Goal: Task Accomplishment & Management: Manage account settings

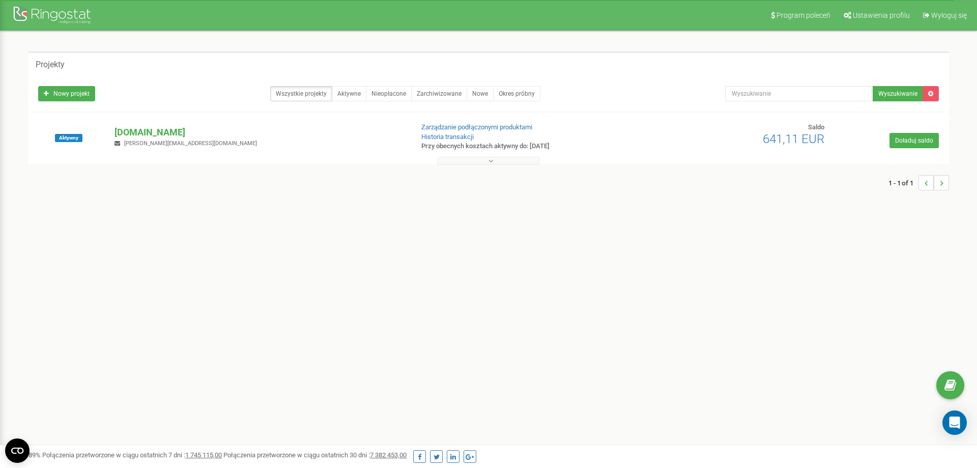
click at [166, 146] on span "[PERSON_NAME][EMAIL_ADDRESS][DOMAIN_NAME]" at bounding box center [190, 143] width 133 height 7
click at [173, 124] on div "Aktywny [DOMAIN_NAME] [PERSON_NAME][EMAIL_ADDRESS][DOMAIN_NAME] Zarządzanie pod…" at bounding box center [489, 143] width 916 height 41
click at [174, 128] on p "[DOMAIN_NAME]" at bounding box center [260, 132] width 290 height 13
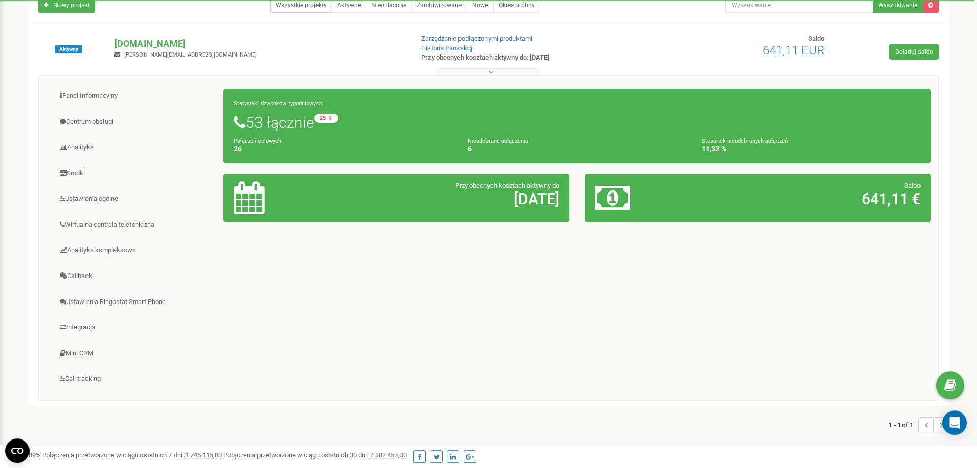
scroll to position [104, 0]
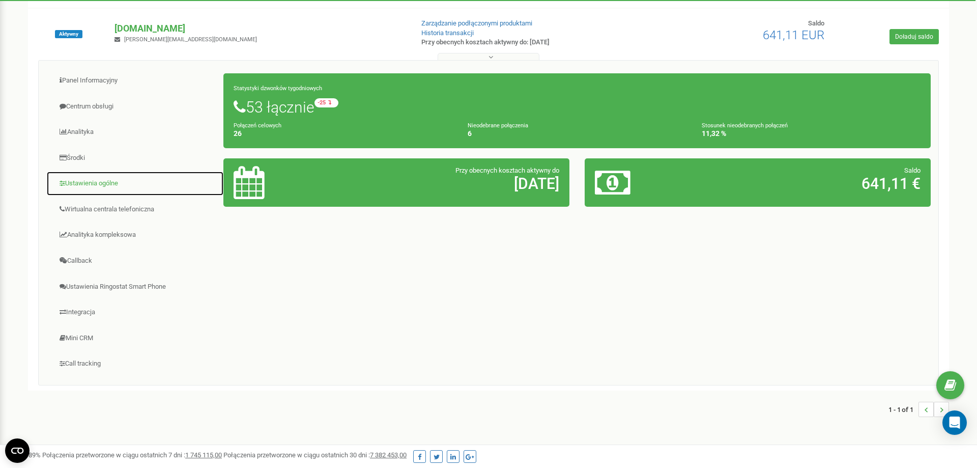
click at [94, 185] on link "Ustawienia ogólne" at bounding box center [135, 183] width 178 height 25
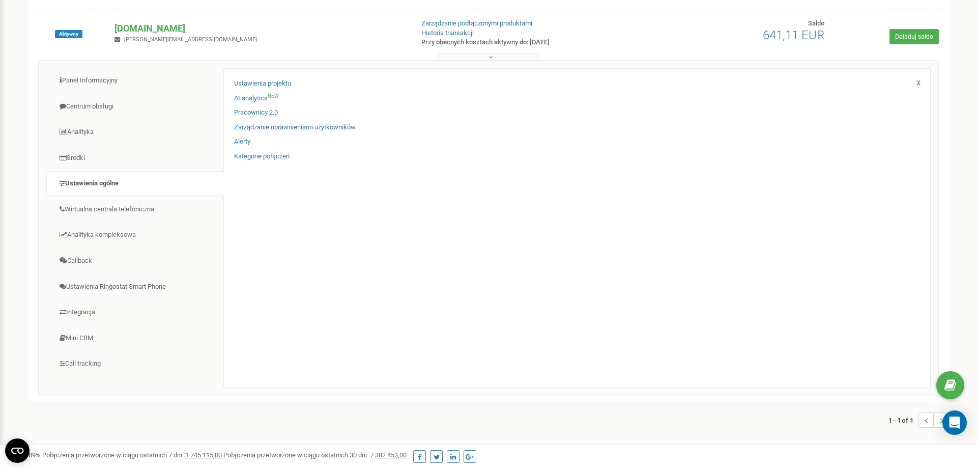
click at [427, 213] on div "Ustawienia projektu AI analytics NEW Pracownicy 2.0 Zarządzanie uprawnieniami u…" at bounding box center [577, 228] width 708 height 320
click at [255, 112] on link "Pracownicy 2.0" at bounding box center [256, 113] width 44 height 10
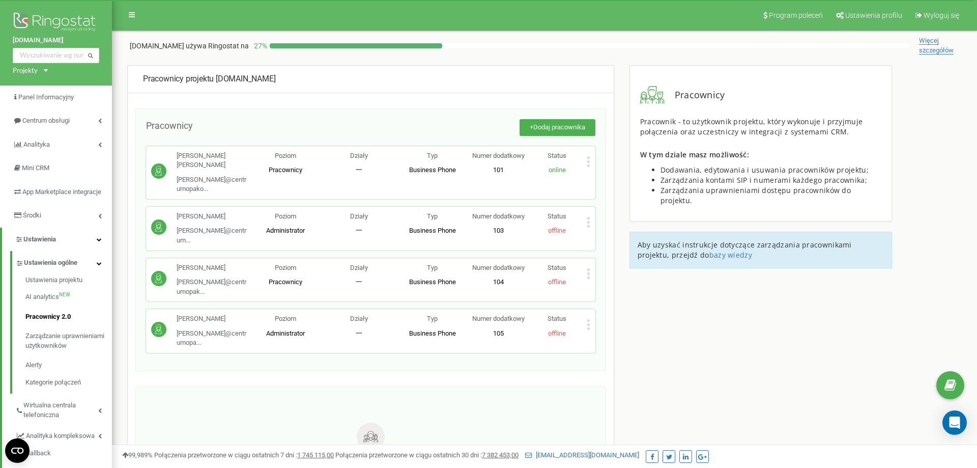
scroll to position [143, 0]
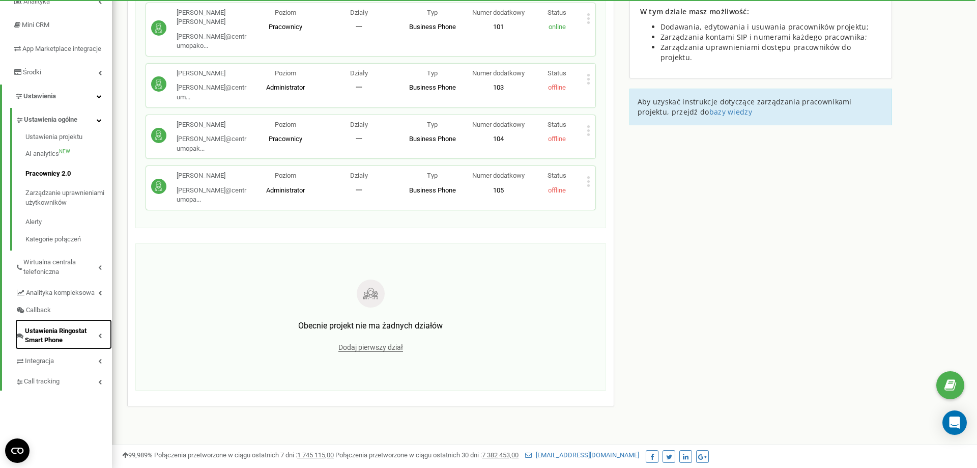
click at [65, 345] on span "Ustawienia Ringostat Smart Phone" at bounding box center [61, 335] width 73 height 19
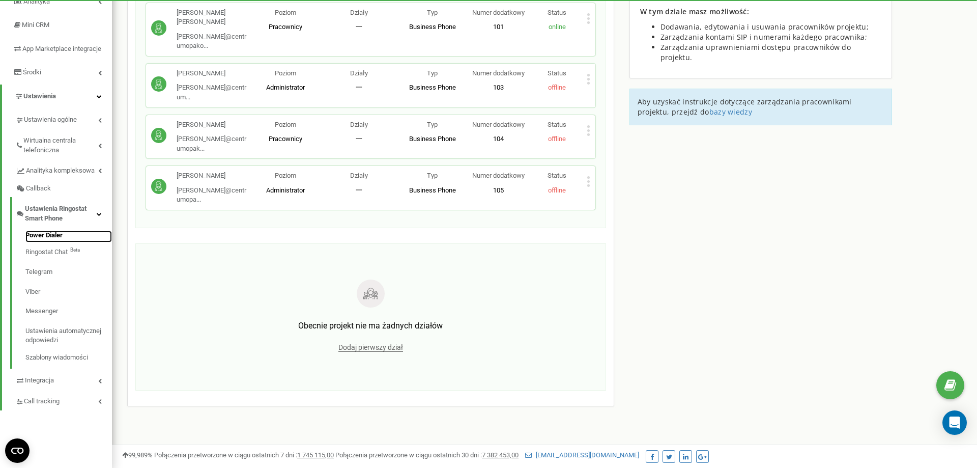
click at [78, 240] on link "Power Dialer" at bounding box center [68, 237] width 87 height 12
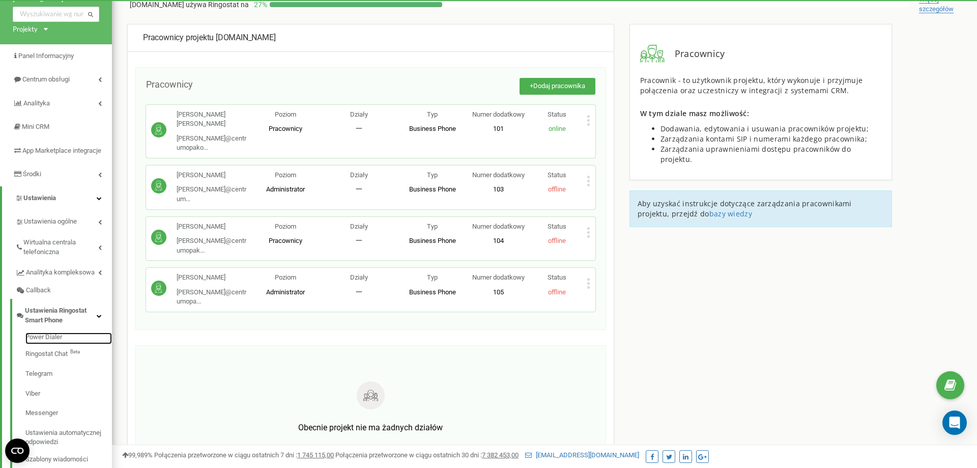
scroll to position [39, 0]
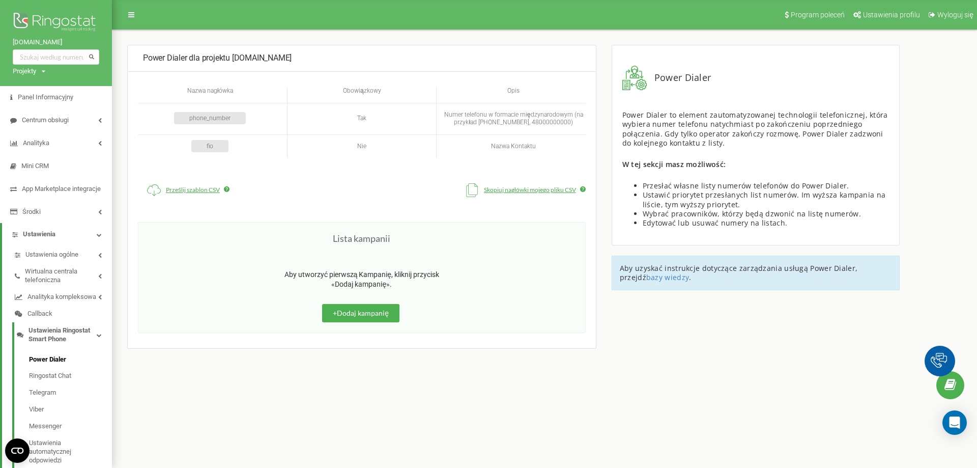
click at [106, 263] on li "Ustawienia Ustawienia ogólne Wirtualna centrala telefoniczna Analityka kompleks…" at bounding box center [56, 376] width 112 height 307
click at [101, 258] on icon at bounding box center [100, 254] width 4 height 5
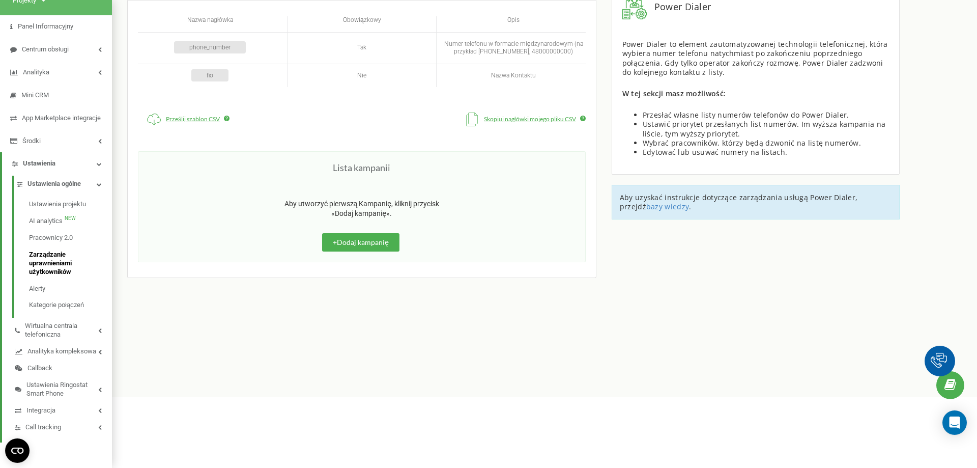
scroll to position [79, 0]
click at [93, 331] on span "Wirtualna centrala telefoniczna" at bounding box center [61, 330] width 73 height 17
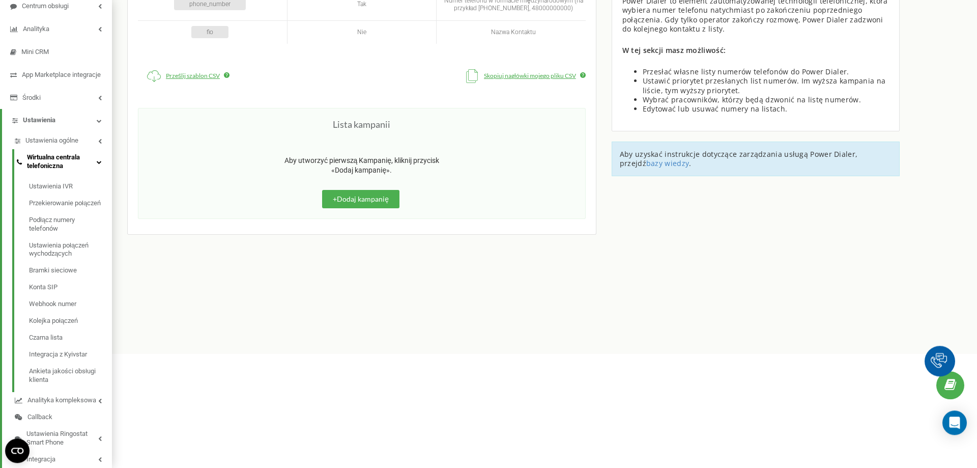
scroll to position [156, 0]
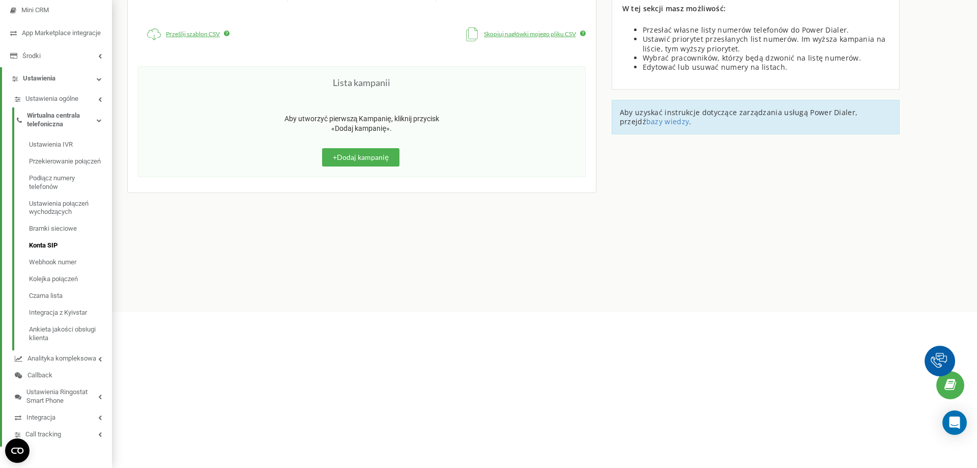
click at [53, 250] on span "Konta SIP" at bounding box center [43, 245] width 29 height 9
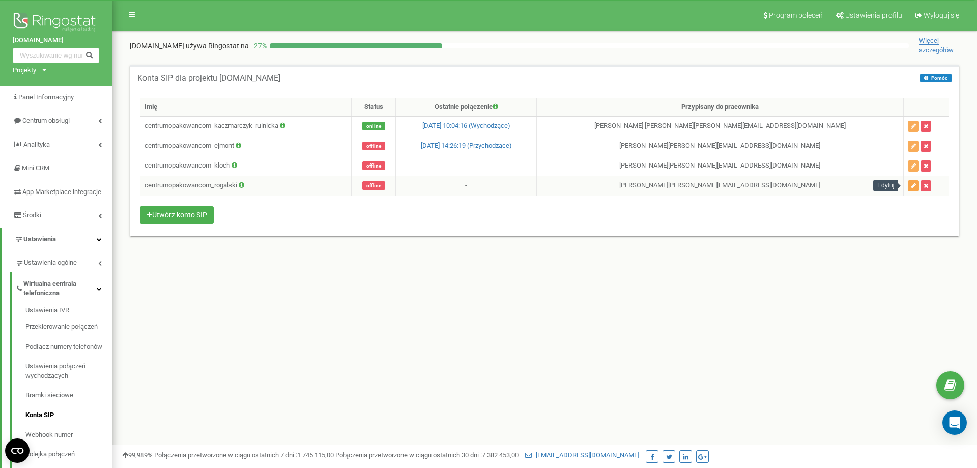
click at [911, 186] on icon "button" at bounding box center [913, 186] width 5 height 6
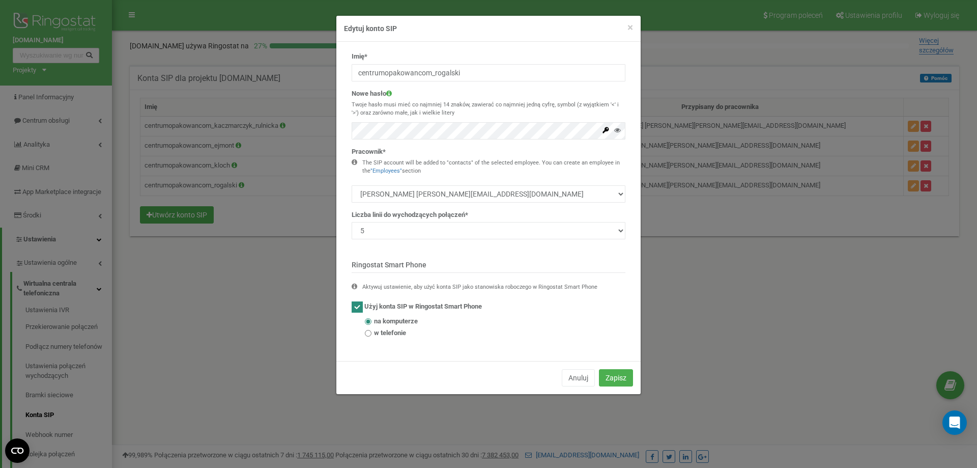
click at [461, 93] on div "Nowe hasło Twoje hasło musi mieć co najmniej 14 znaków, zawierać co najmniej je…" at bounding box center [489, 114] width 274 height 50
click at [616, 131] on icon at bounding box center [617, 130] width 7 height 7
drag, startPoint x: 532, startPoint y: 58, endPoint x: 529, endPoint y: 63, distance: 5.8
click at [530, 62] on div "Imię* centrumopakowancom_rogalski" at bounding box center [489, 67] width 274 height 30
click at [524, 66] on input "centrumopakowancom_rogalski" at bounding box center [489, 72] width 274 height 17
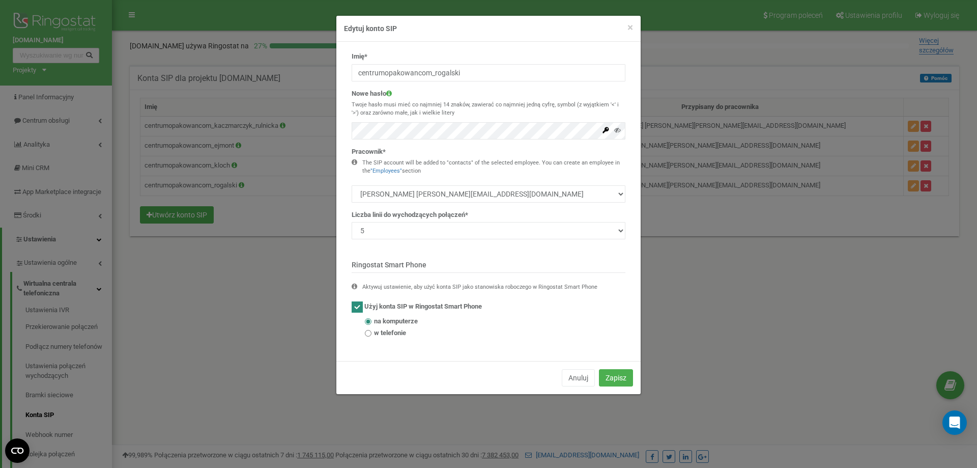
drag, startPoint x: 570, startPoint y: 151, endPoint x: 580, endPoint y: 151, distance: 9.7
click at [578, 151] on div "Pracownik* The SIP account will be added to "contacts" of the selected employee…" at bounding box center [489, 174] width 274 height 55
click at [352, 185] on select "Anna Kaczmarczyk Rulnicka anna@centrumopakowan.com Krzysztof Ejmont krzysztof@c…" at bounding box center [489, 193] width 274 height 17
click at [475, 192] on select "Anna Kaczmarczyk Rulnicka anna@centrumopakowan.com Krzysztof Ejmont krzysztof@c…" at bounding box center [489, 193] width 274 height 17
click at [371, 335] on input "w telefonie" at bounding box center [368, 333] width 7 height 7
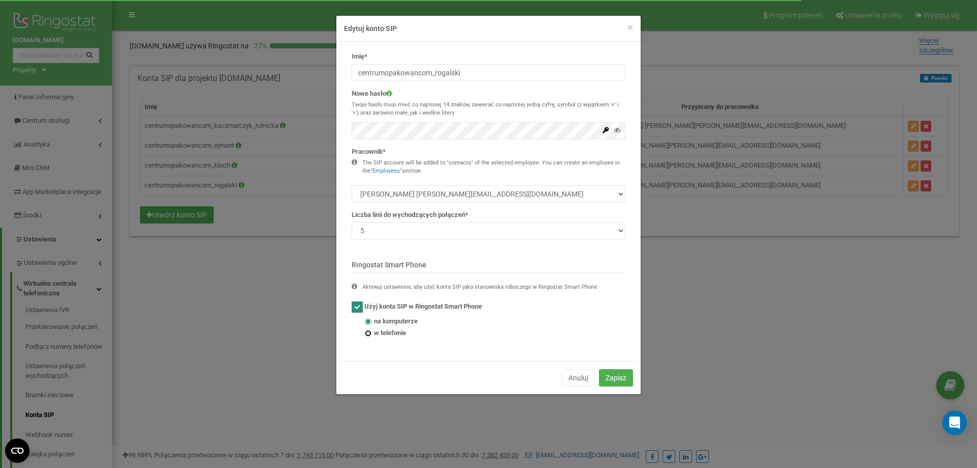
radio input "true"
click at [615, 379] on button "Zapisz" at bounding box center [616, 377] width 34 height 17
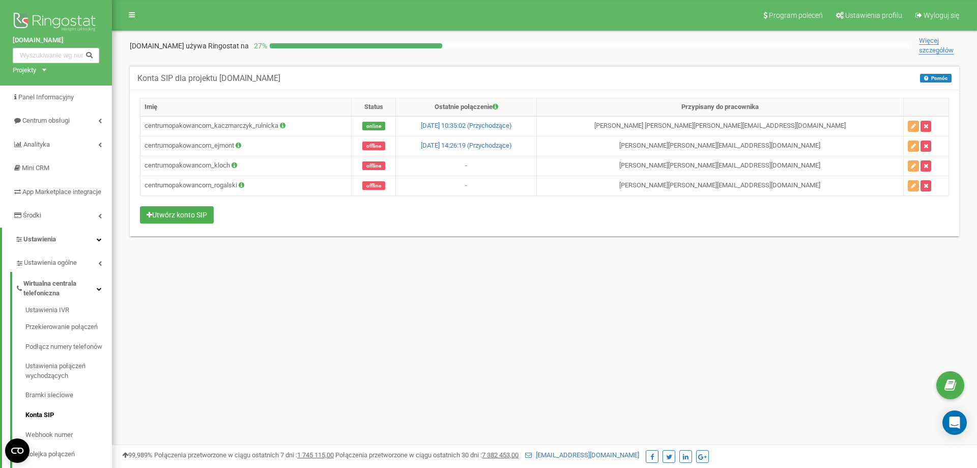
click at [266, 236] on div "Konta SIP dla projektu centrumopakowan.com Pomóc Pomóc W tym ustawieniu możesz …" at bounding box center [544, 157] width 845 height 184
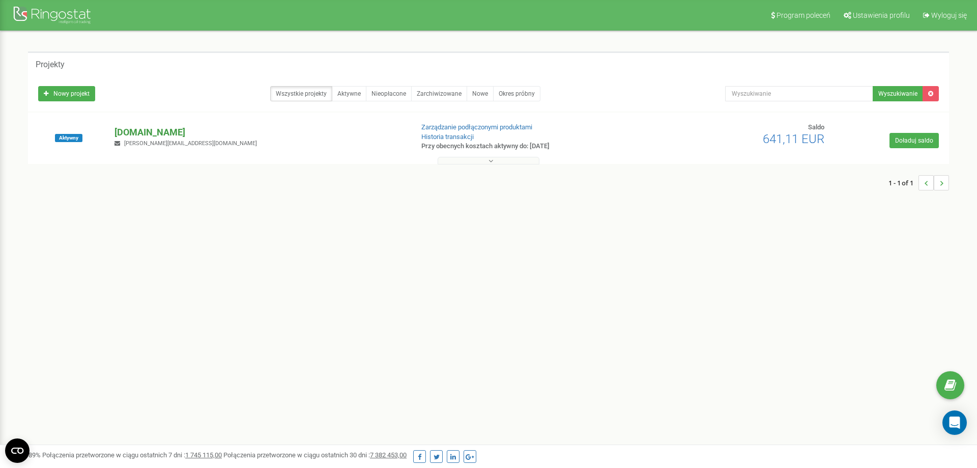
click at [160, 134] on p "[DOMAIN_NAME]" at bounding box center [260, 132] width 290 height 13
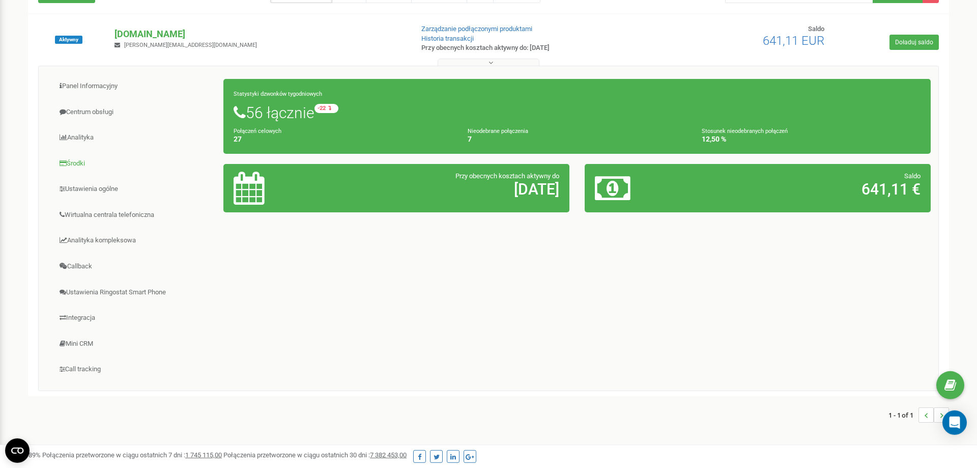
scroll to position [104, 0]
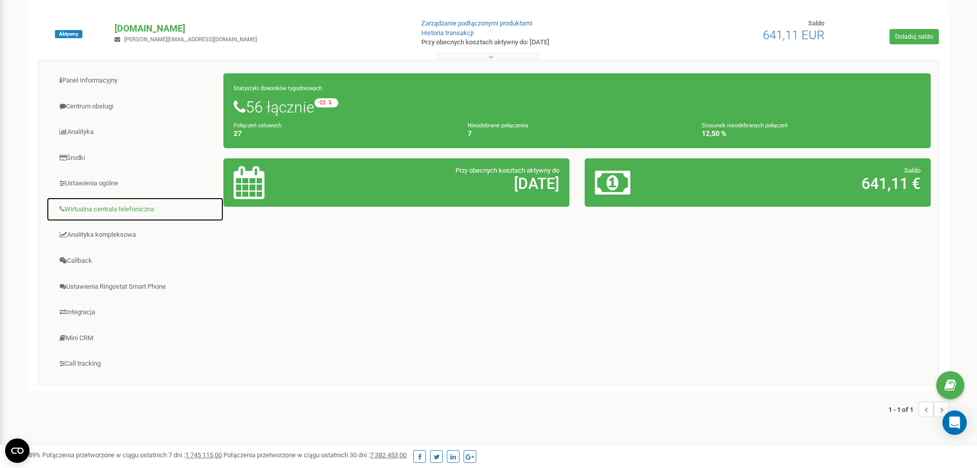
click at [115, 220] on link "Wirtualna centrala telefoniczna" at bounding box center [135, 209] width 178 height 25
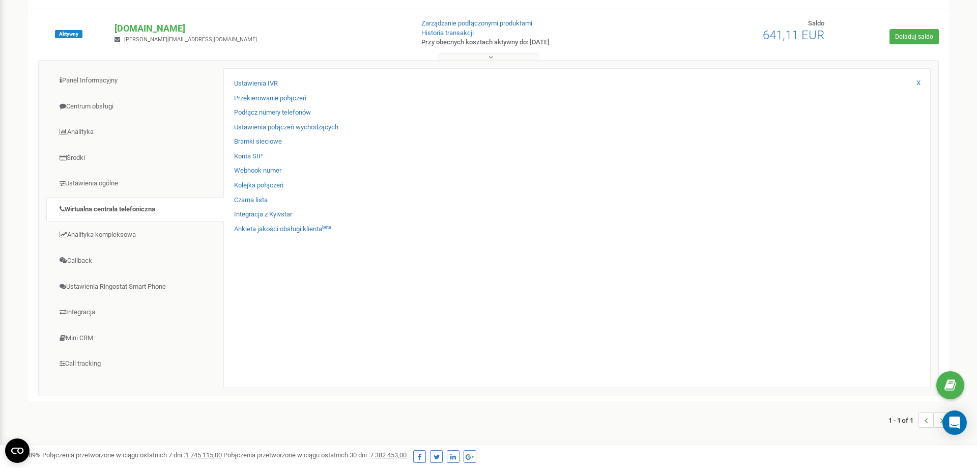
click at [234, 156] on div "Ustawienia IVR Przekierowanie połączeń Podłącz numery telefonów Ustawienia połą…" at bounding box center [577, 228] width 708 height 320
click at [241, 156] on link "Konta SIP" at bounding box center [248, 157] width 29 height 10
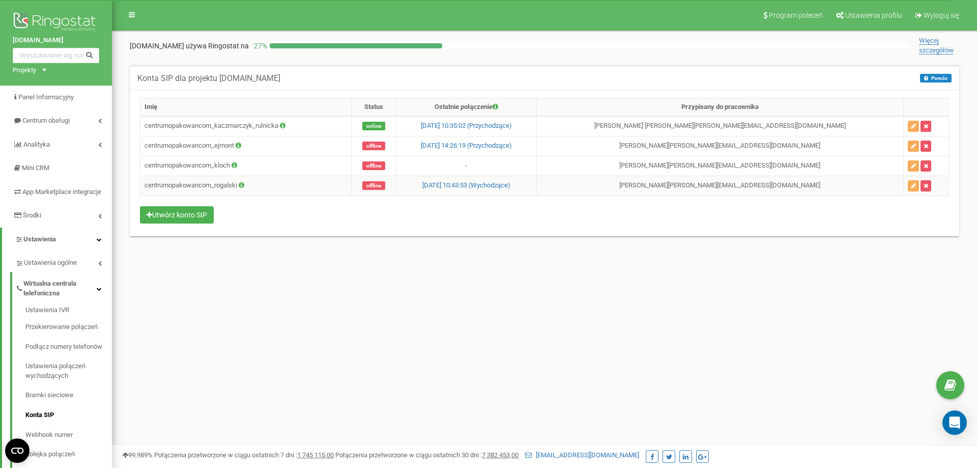
click at [385, 183] on span "offline" at bounding box center [373, 185] width 23 height 9
click at [911, 187] on icon "button" at bounding box center [913, 186] width 5 height 6
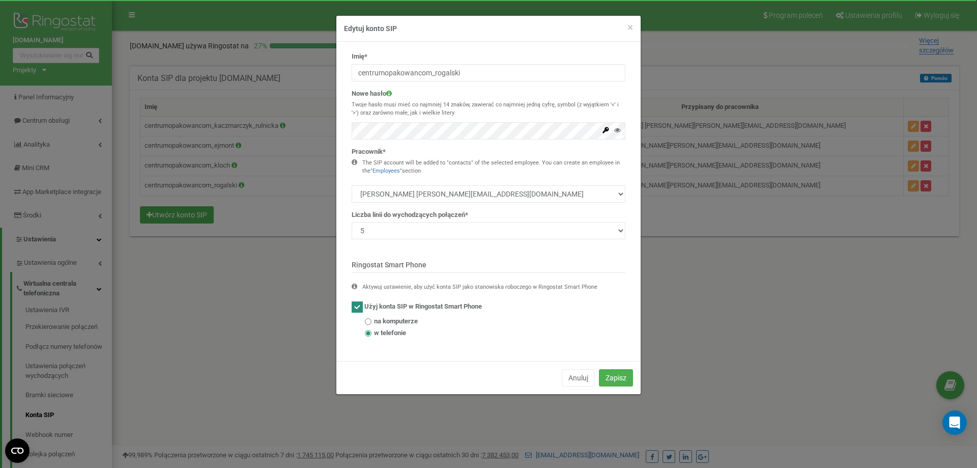
click at [353, 286] on icon at bounding box center [355, 287] width 6 height 8
click at [357, 306] on ins at bounding box center [357, 306] width 11 height 11
checkbox input "false"
radio input "true"
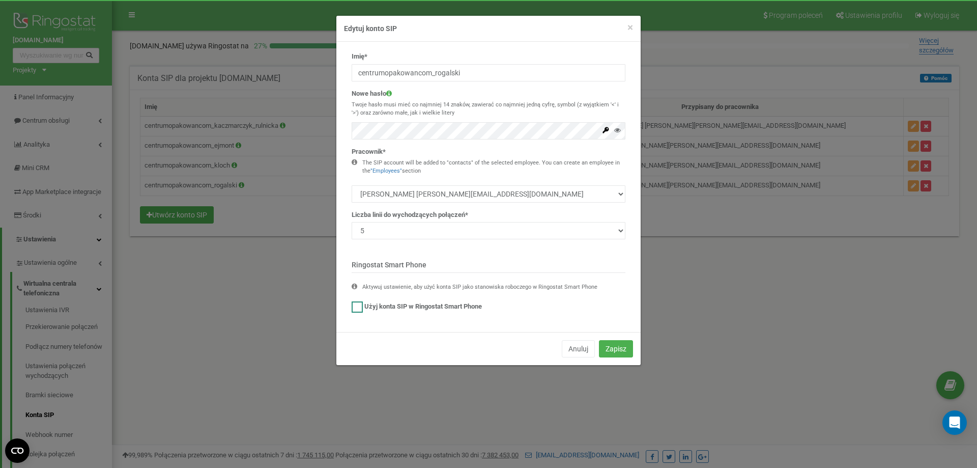
click at [357, 306] on ins at bounding box center [357, 306] width 11 height 11
checkbox input "true"
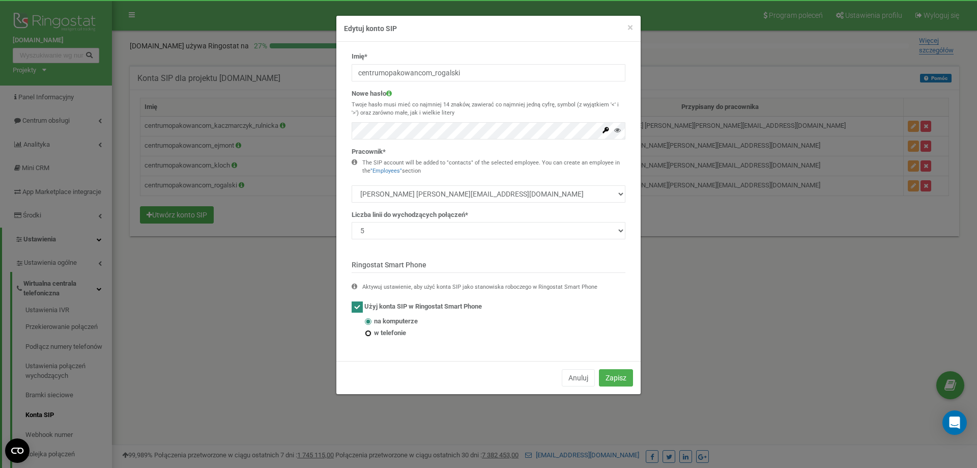
click at [369, 335] on input "w telefonie" at bounding box center [368, 333] width 7 height 7
radio input "true"
click at [617, 378] on button "Zapisz" at bounding box center [616, 377] width 34 height 17
